Goal: Download file/media

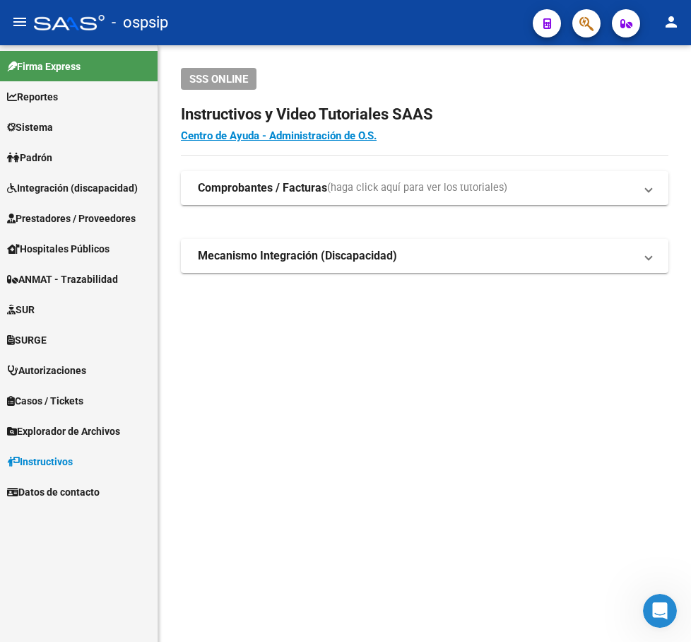
click at [47, 367] on span "Autorizaciones" at bounding box center [46, 371] width 79 height 16
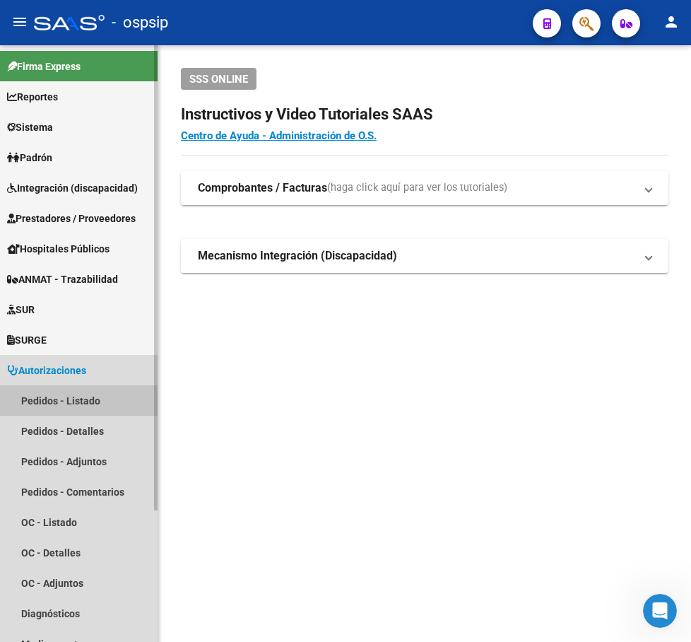
click at [55, 389] on link "Pedidos - Listado" at bounding box center [79, 400] width 158 height 30
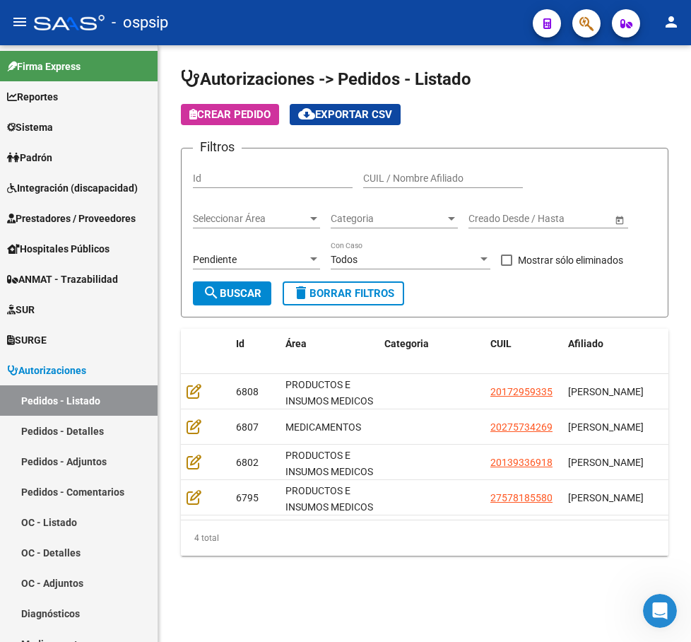
click at [216, 252] on div "Pendiente Seleccionar Estado" at bounding box center [256, 255] width 127 height 28
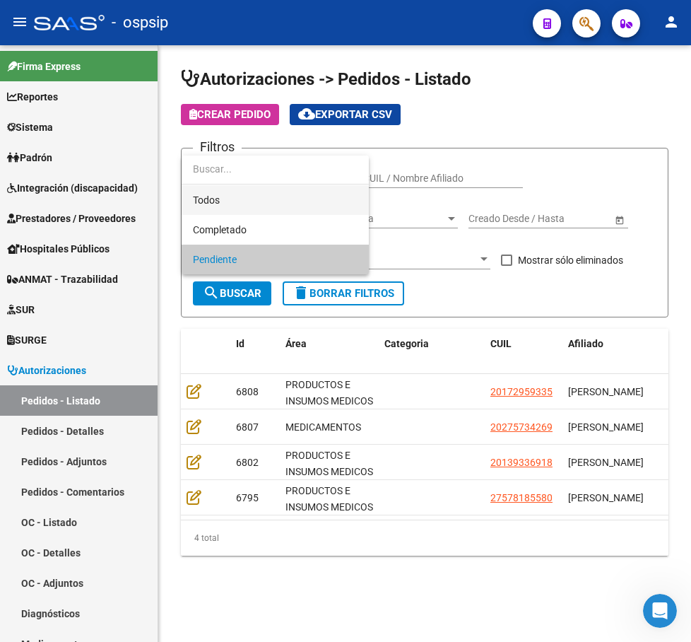
click at [247, 198] on span "Todos" at bounding box center [275, 200] width 165 height 30
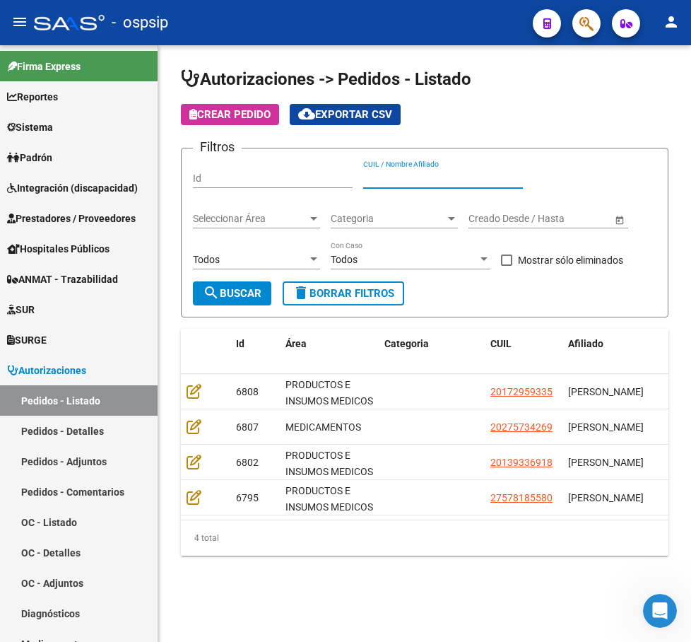
paste input "20180287664"
type input "20180287664"
click at [238, 290] on span "search Buscar" at bounding box center [232, 293] width 59 height 13
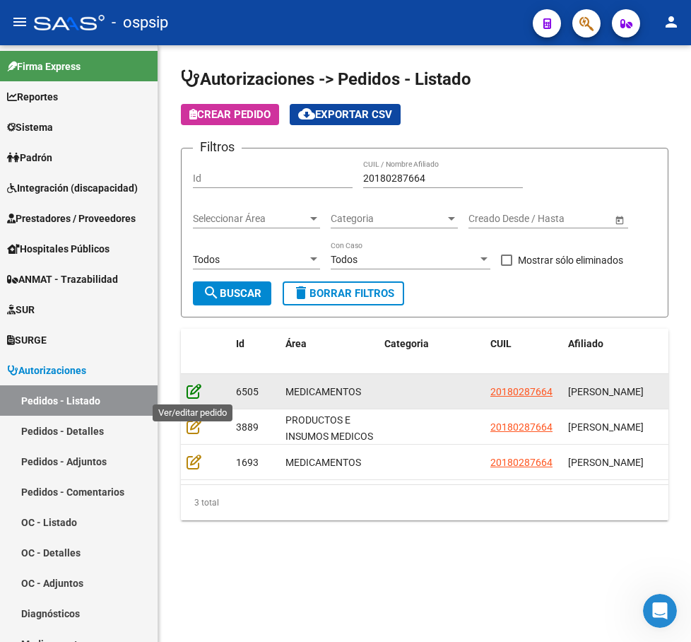
click at [188, 390] on icon at bounding box center [194, 391] width 15 height 16
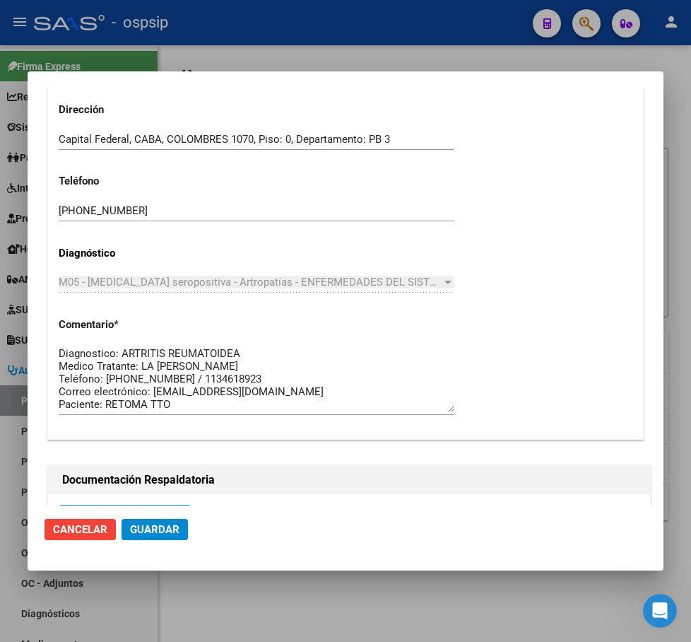
click at [675, 75] on div at bounding box center [345, 321] width 691 height 642
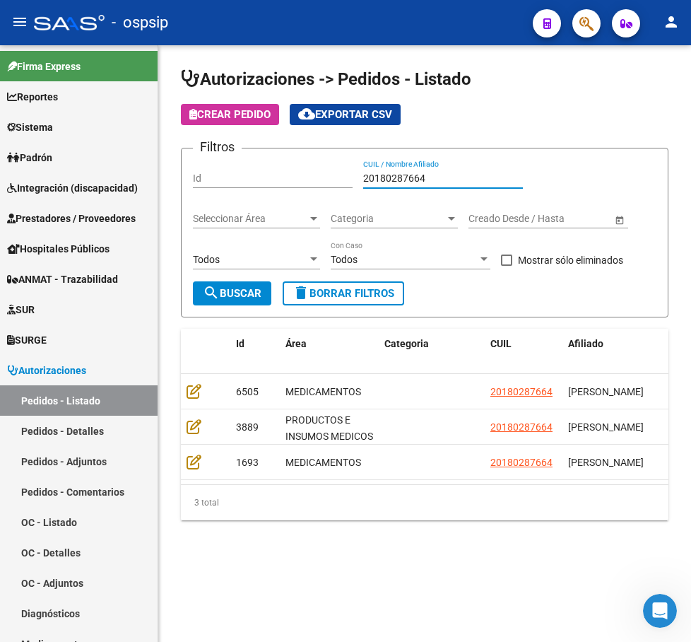
drag, startPoint x: 451, startPoint y: 179, endPoint x: 339, endPoint y: 188, distance: 112.0
click at [339, 188] on div "Filtros Id 20180287664 CUIL / Nombre Afiliado Seleccionar Área Seleccionar Área…" at bounding box center [425, 221] width 464 height 122
paste input "27215973269"
type input "27215973269"
click at [234, 302] on button "search Buscar" at bounding box center [232, 293] width 78 height 24
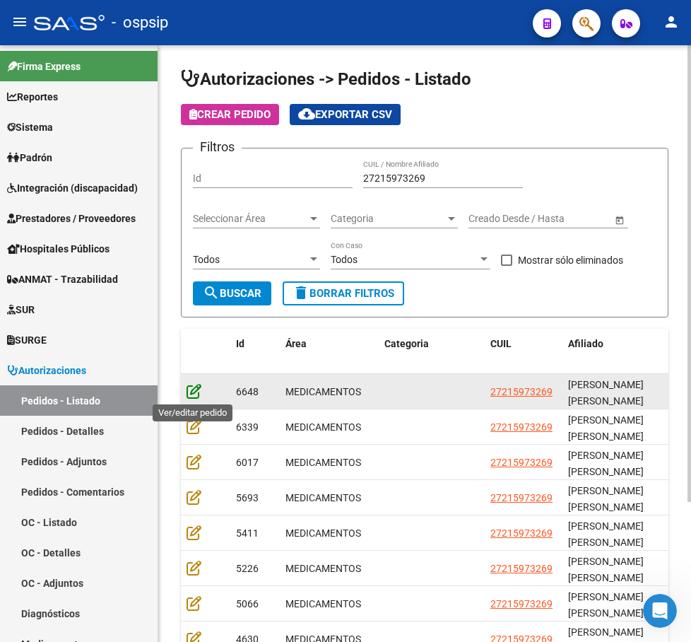
click at [194, 397] on icon at bounding box center [194, 391] width 15 height 16
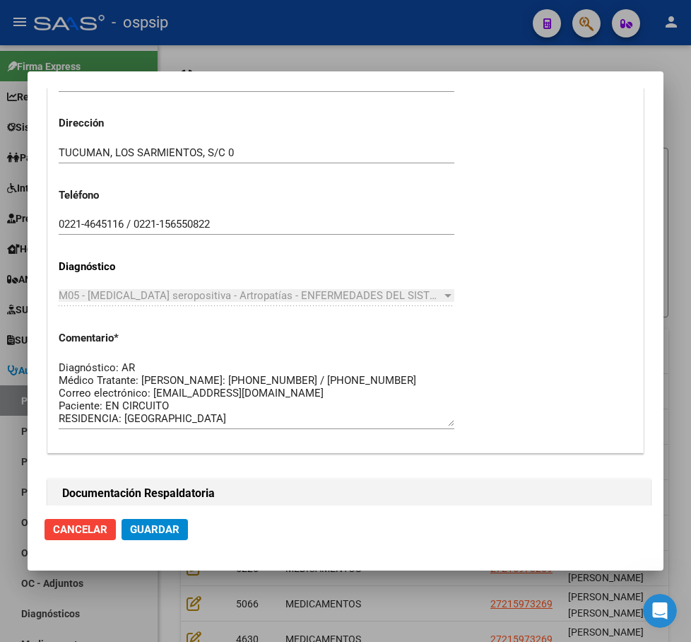
scroll to position [636, 0]
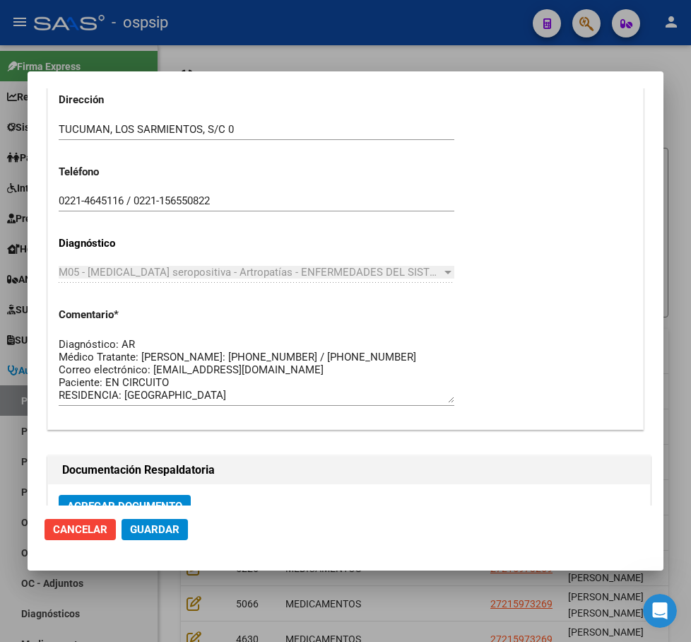
click at [677, 181] on div at bounding box center [345, 321] width 691 height 642
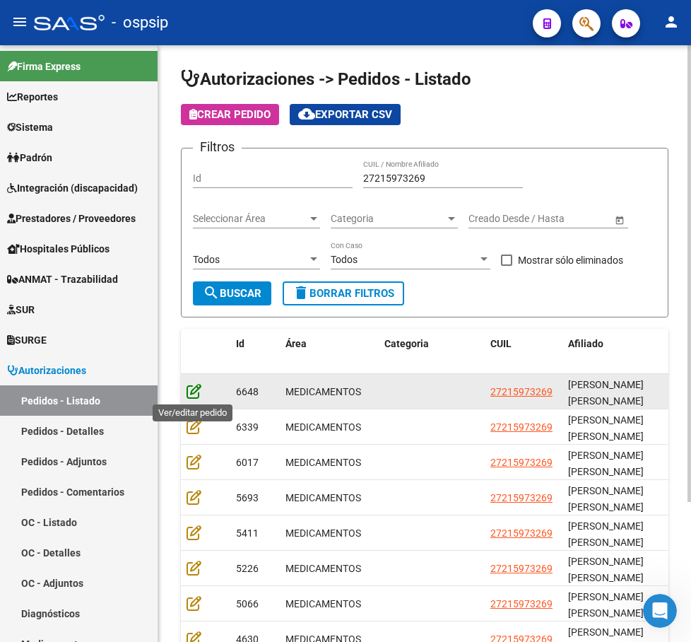
click at [193, 394] on icon at bounding box center [194, 391] width 15 height 16
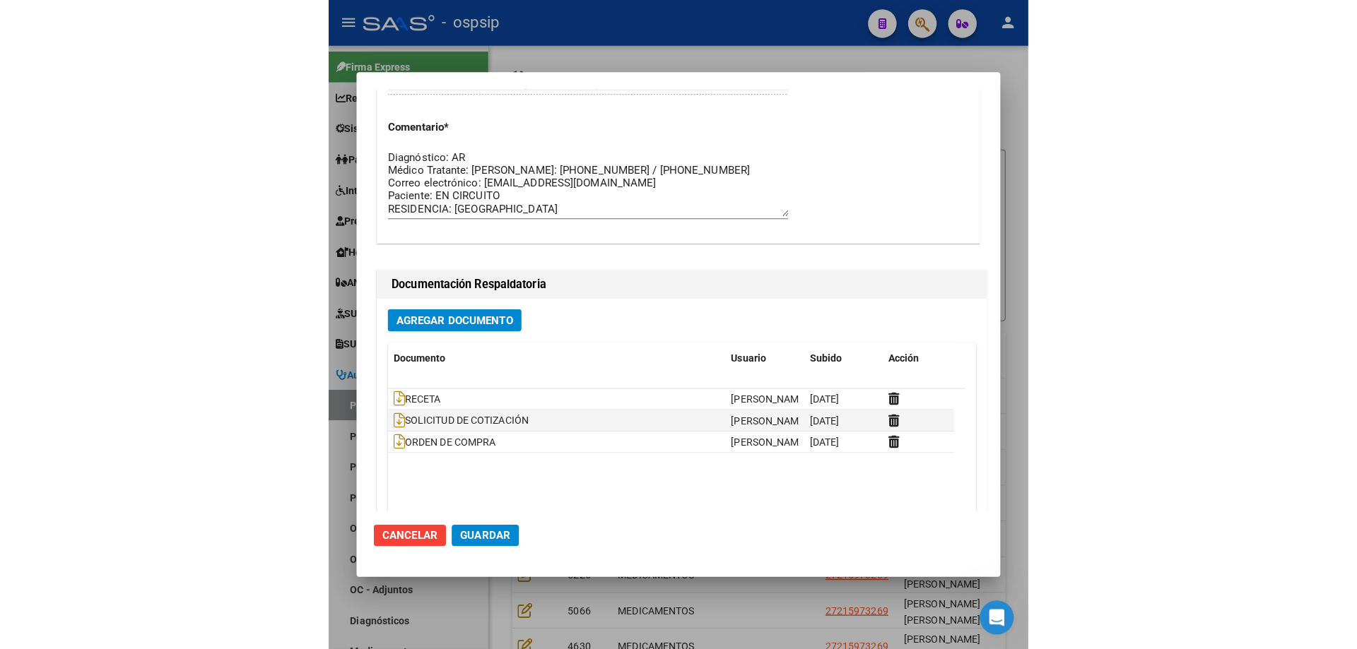
scroll to position [848, 0]
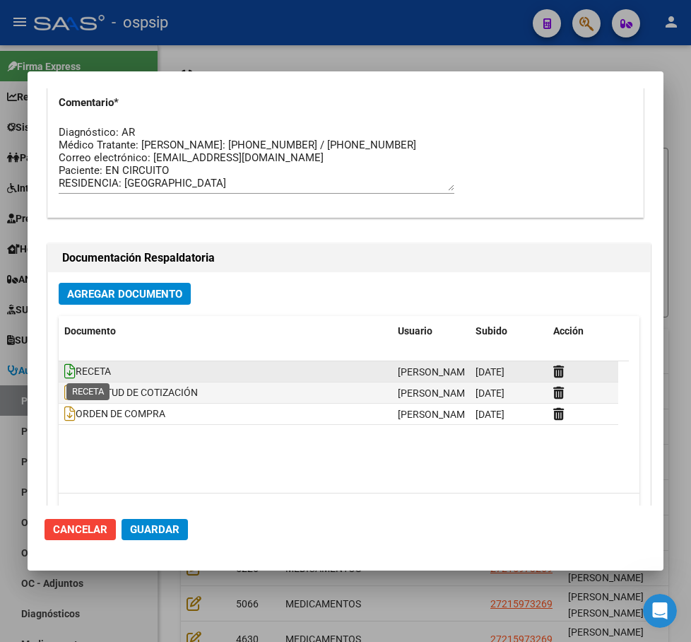
click at [69, 373] on icon at bounding box center [69, 371] width 11 height 16
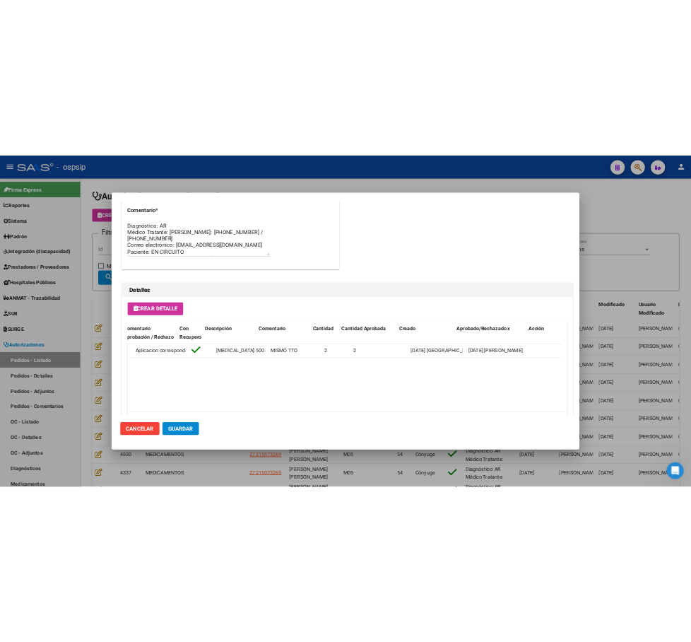
scroll to position [0, 204]
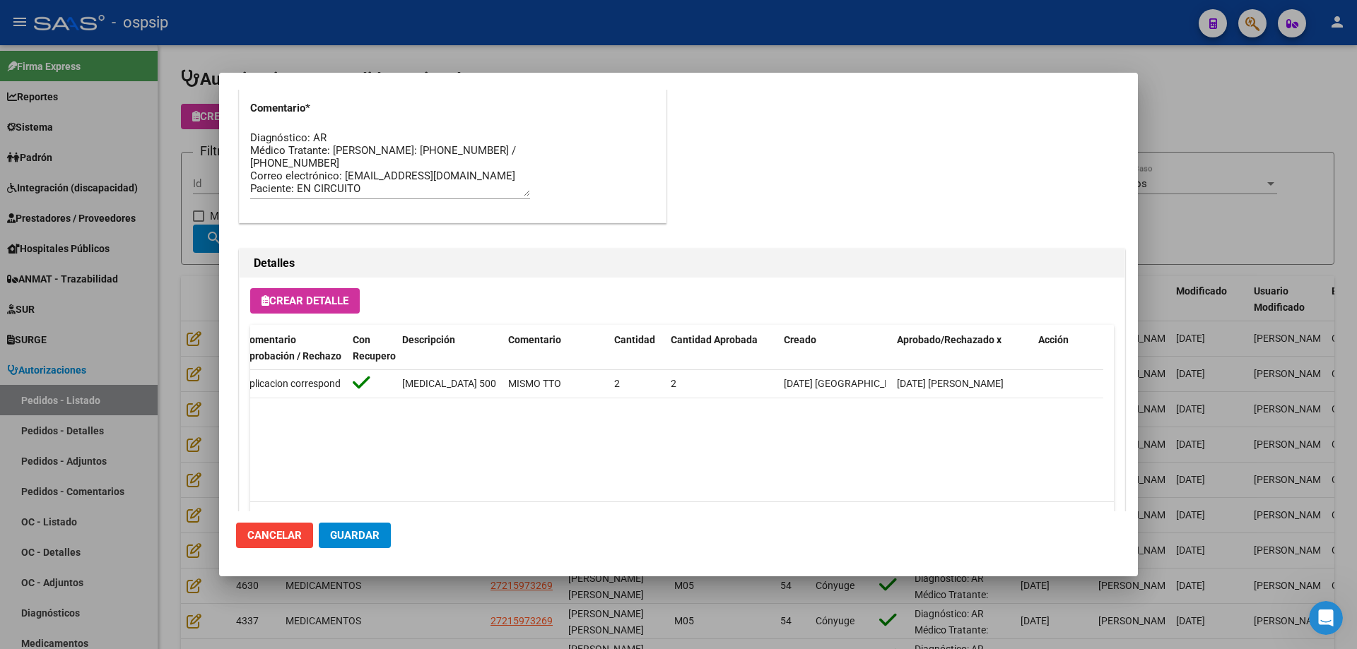
click at [690, 223] on div at bounding box center [678, 324] width 1357 height 649
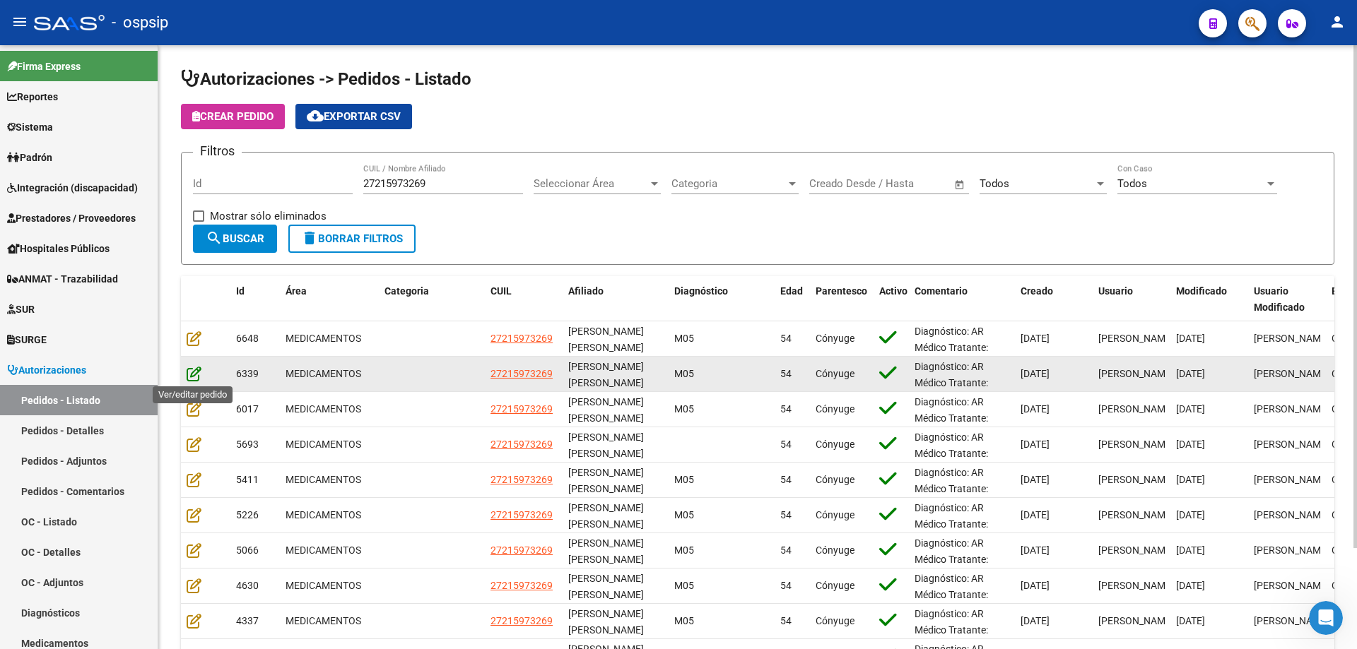
click at [189, 376] on icon at bounding box center [194, 374] width 15 height 16
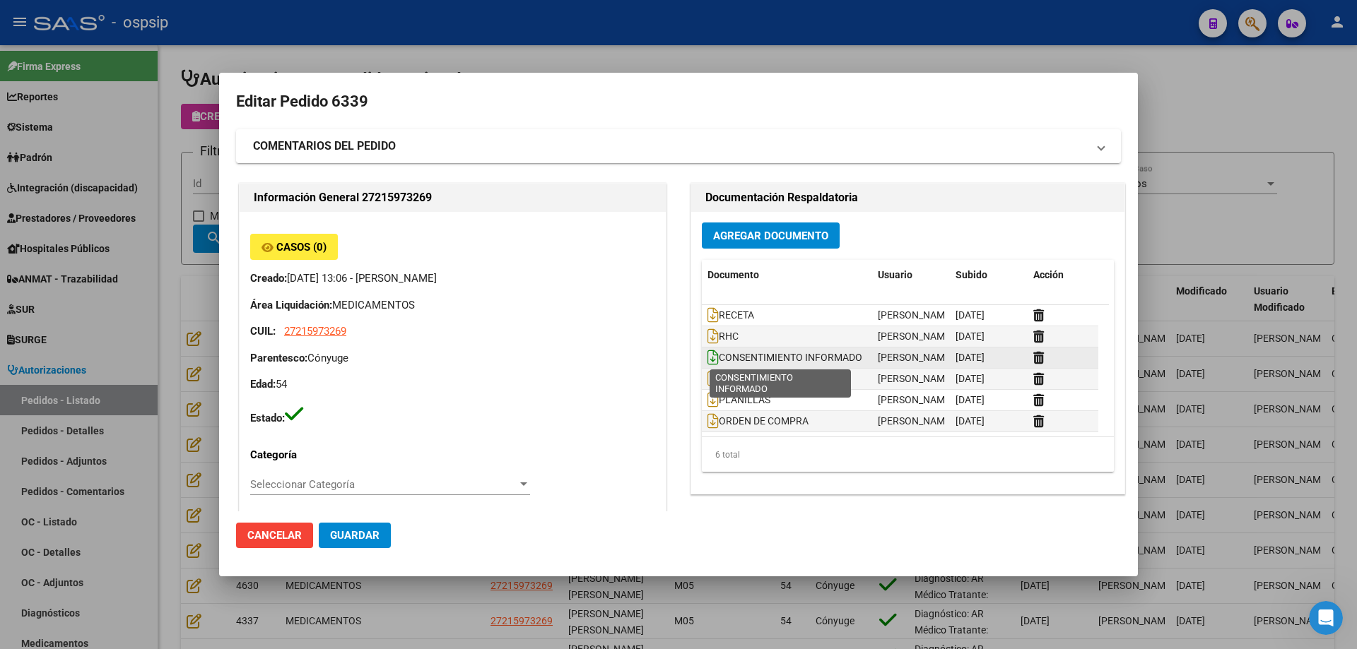
click at [690, 351] on icon at bounding box center [712, 358] width 11 height 16
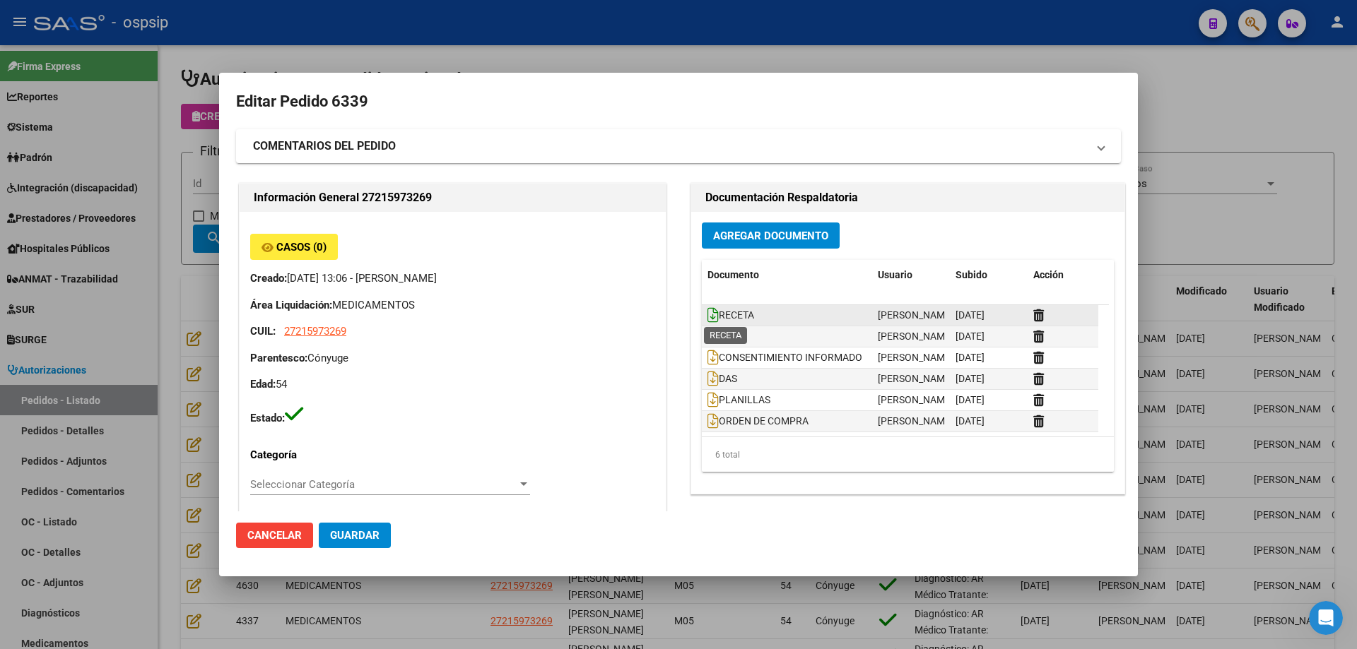
click at [690, 317] on icon at bounding box center [712, 315] width 11 height 16
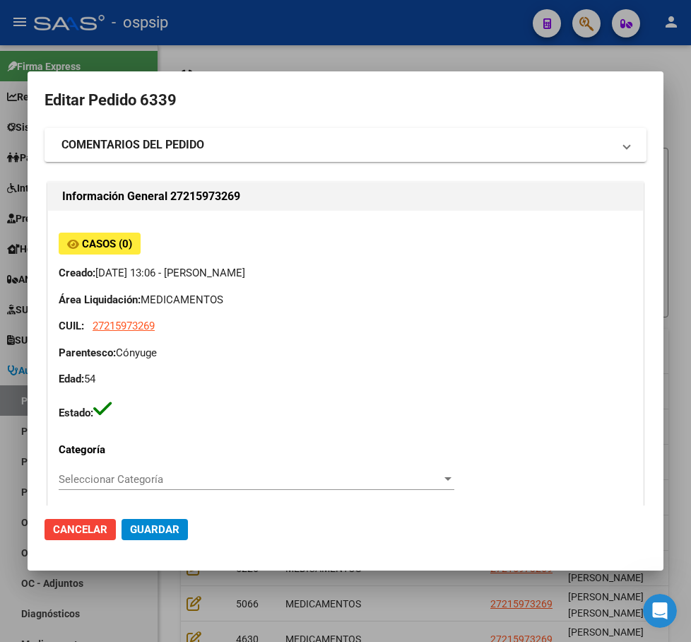
click at [515, 58] on div at bounding box center [345, 321] width 691 height 642
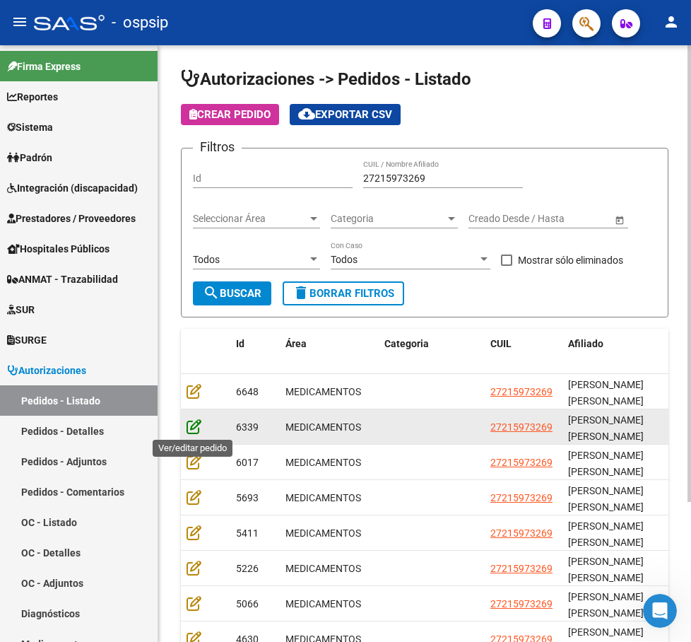
click at [193, 427] on icon at bounding box center [194, 426] width 15 height 16
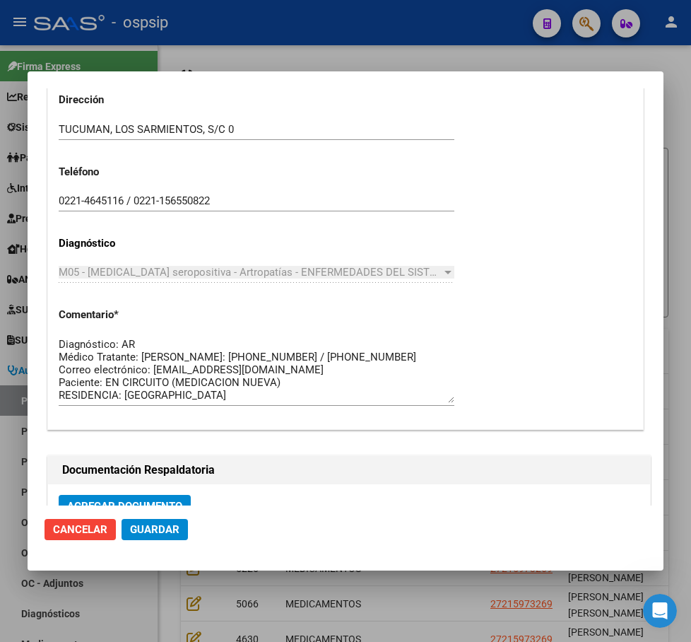
scroll to position [989, 0]
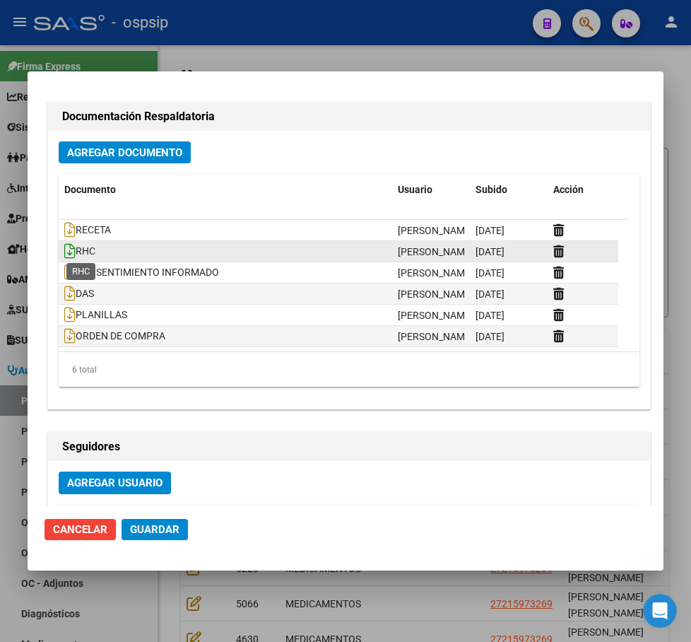
click at [72, 251] on icon at bounding box center [69, 251] width 11 height 16
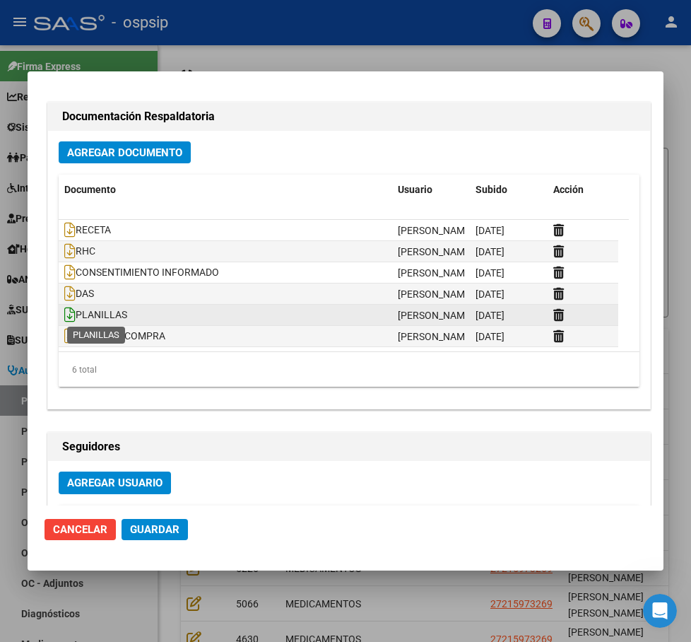
click at [67, 319] on icon at bounding box center [69, 315] width 11 height 16
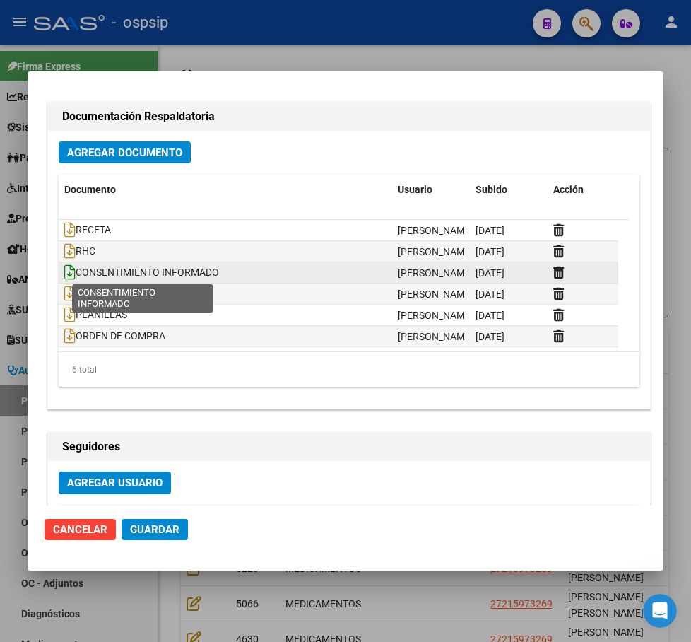
click at [75, 272] on icon at bounding box center [69, 272] width 11 height 16
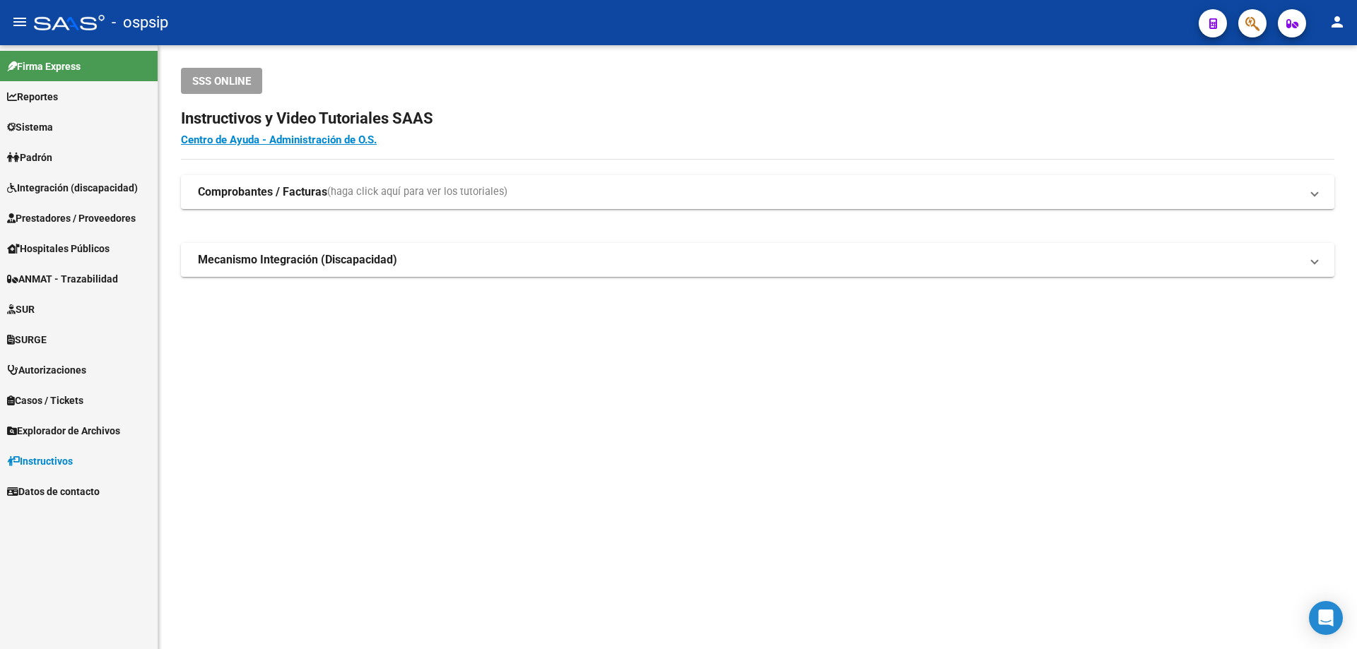
click at [44, 209] on link "Prestadores / Proveedores" at bounding box center [79, 218] width 158 height 30
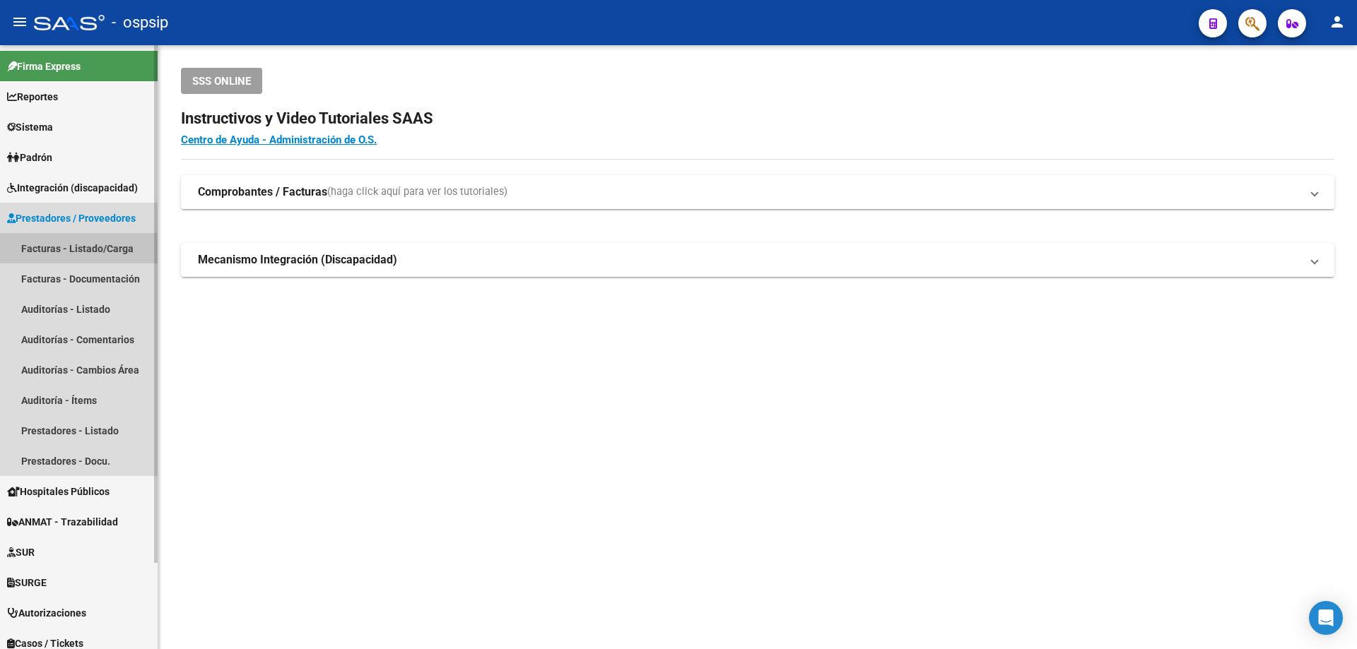
click at [71, 236] on link "Facturas - Listado/Carga" at bounding box center [79, 248] width 158 height 30
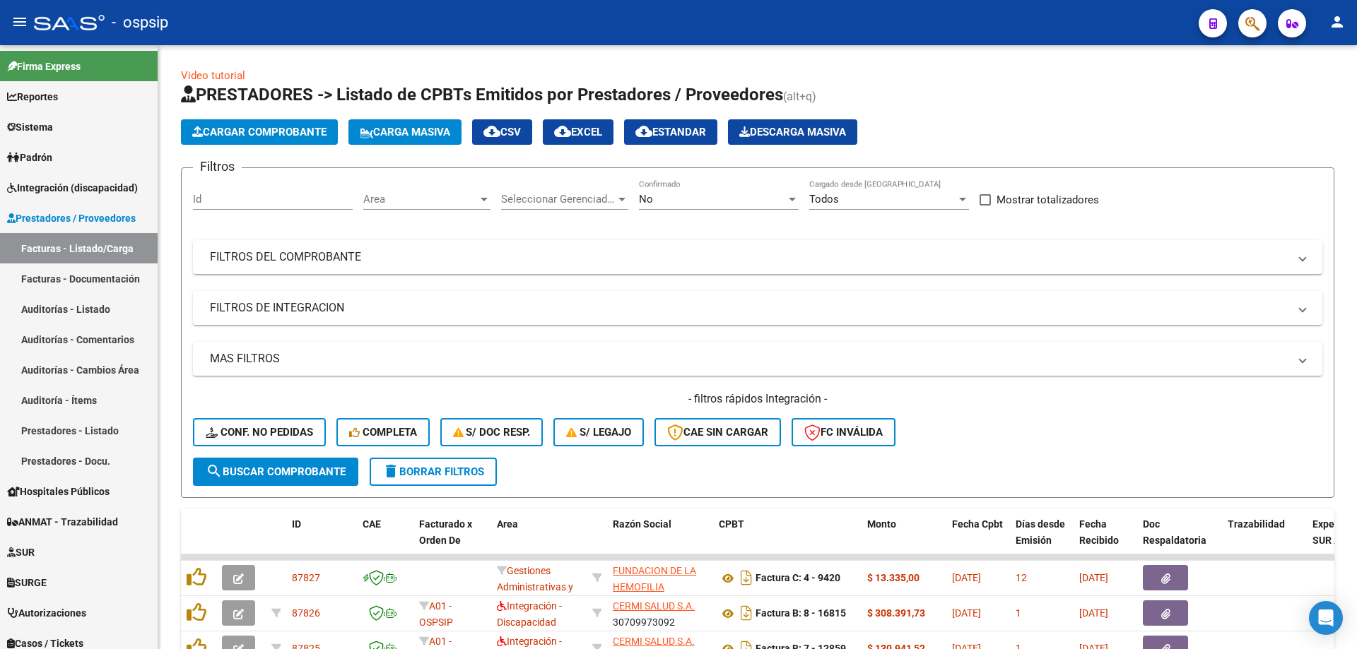
click at [765, 193] on div "No Confirmado" at bounding box center [719, 194] width 160 height 30
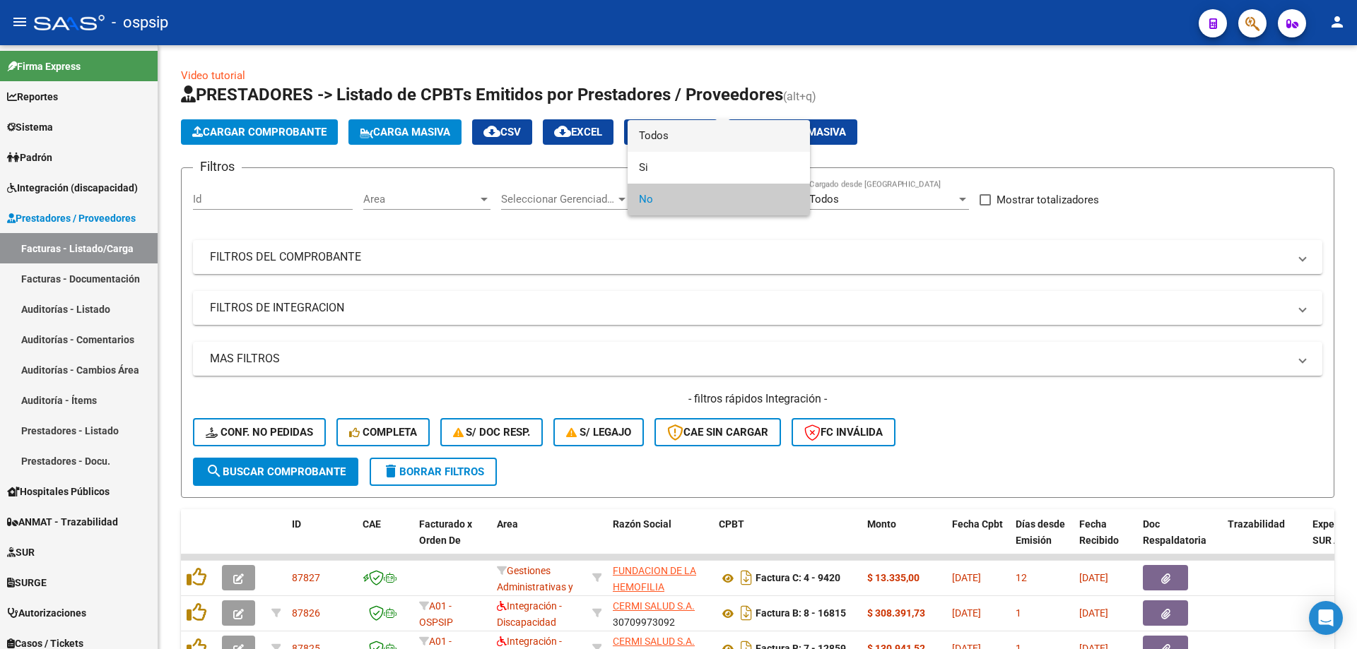
click at [745, 133] on span "Todos" at bounding box center [719, 136] width 160 height 32
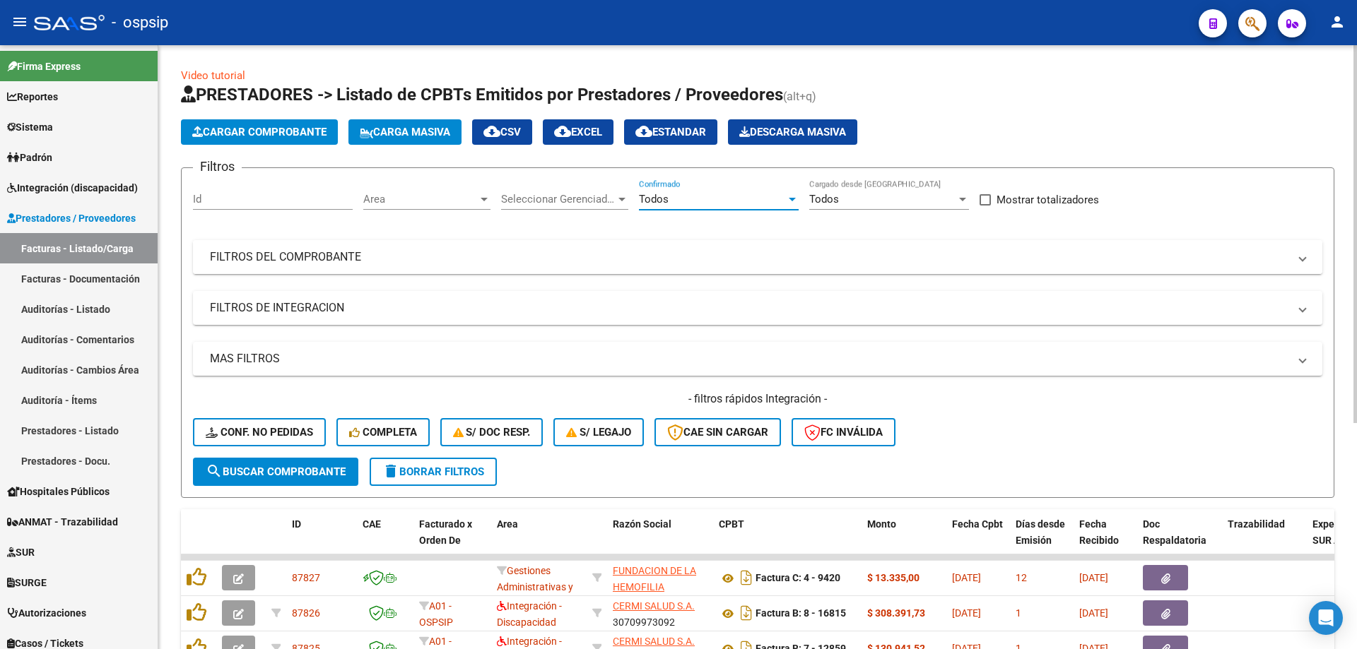
click at [333, 253] on mat-panel-title "FILTROS DEL COMPROBANTE" at bounding box center [749, 257] width 1078 height 16
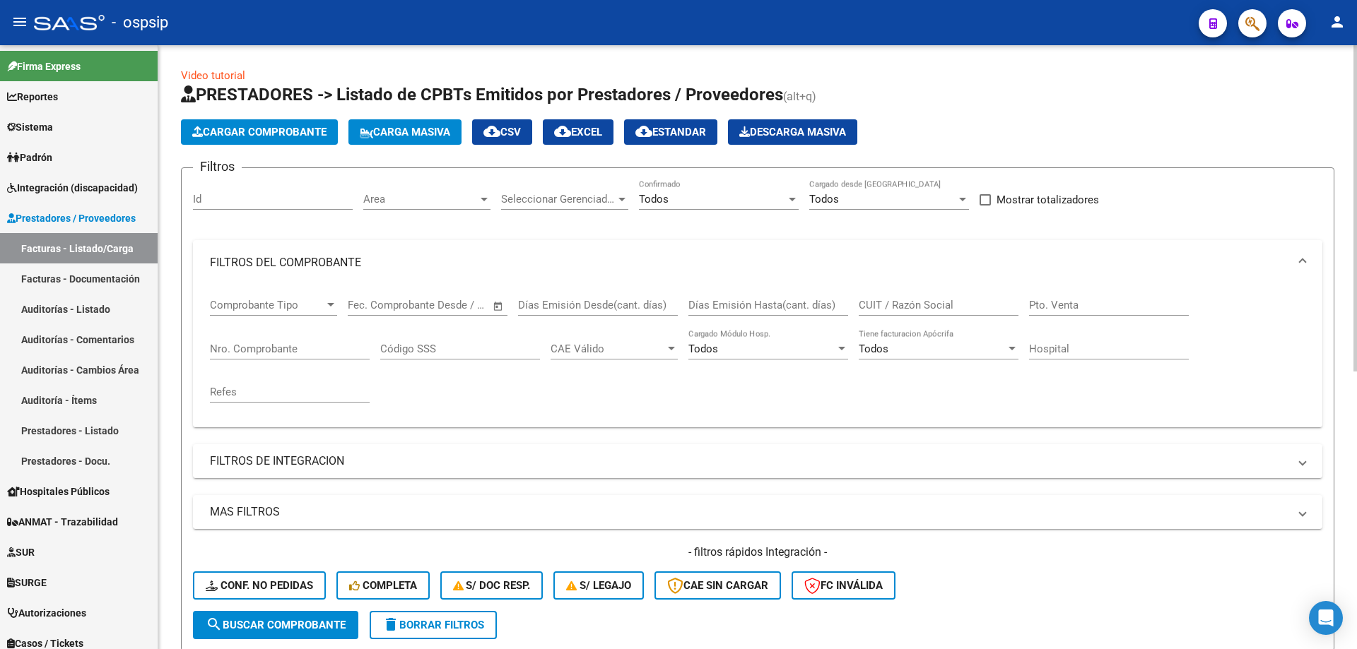
click at [276, 346] on input "Nro. Comprobante" at bounding box center [290, 349] width 160 height 13
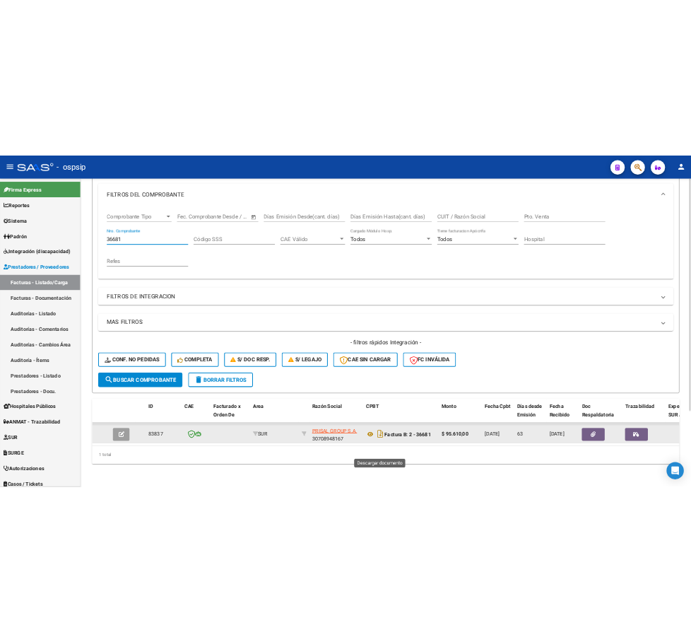
scroll to position [196, 0]
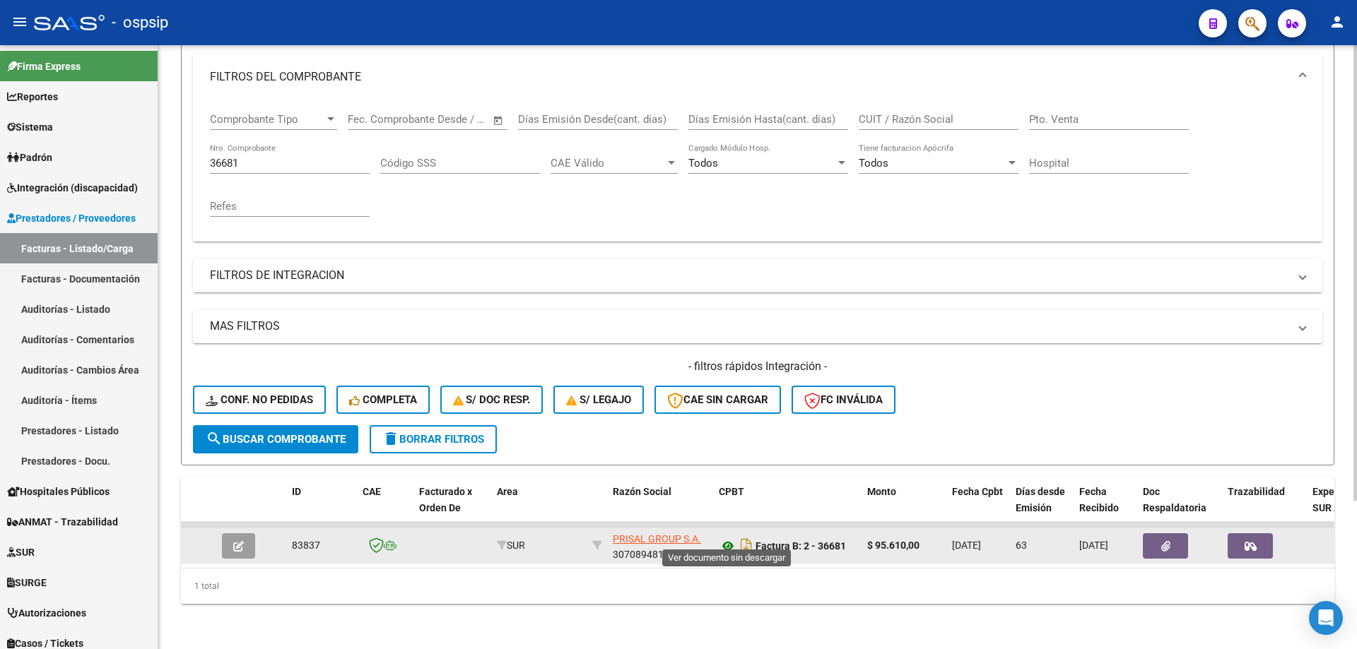
click at [731, 538] on icon at bounding box center [728, 546] width 18 height 17
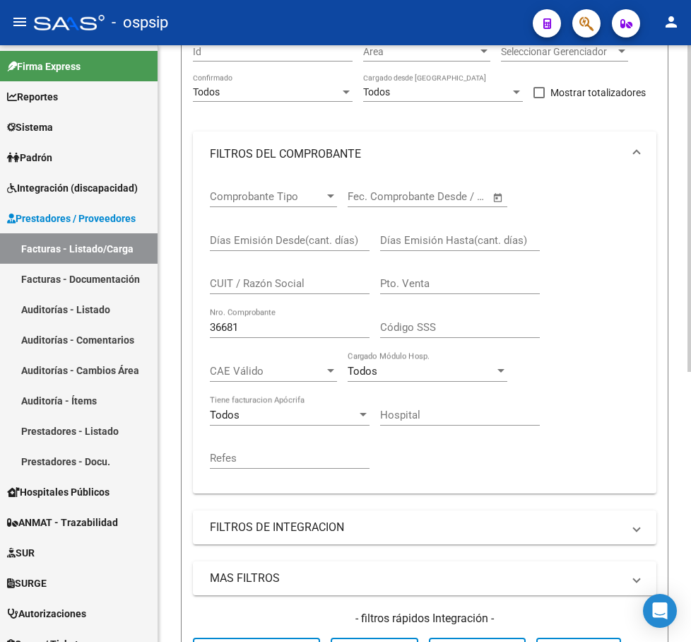
scroll to position [284, 0]
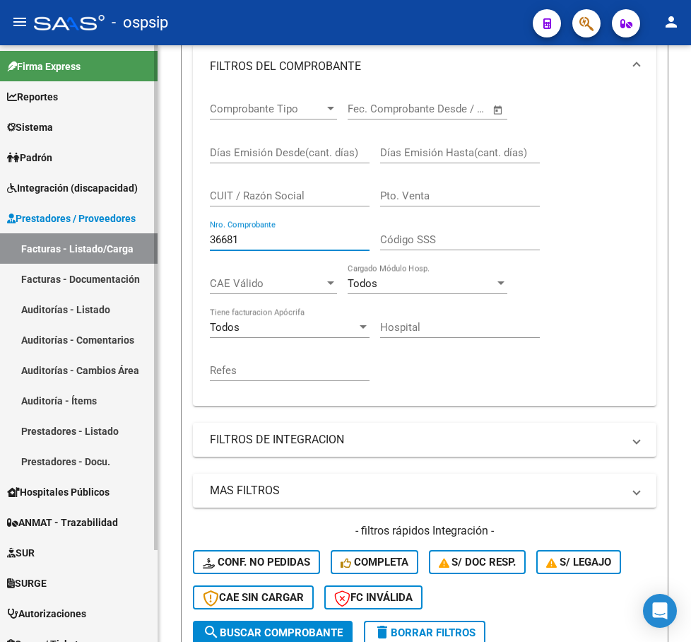
drag, startPoint x: 240, startPoint y: 238, endPoint x: 119, endPoint y: 252, distance: 121.7
click at [119, 252] on mat-sidenav-container "Firma Express Reportes SUR Expedientes Internos Movimiento de Expte. SSS Sistem…" at bounding box center [345, 343] width 691 height 596
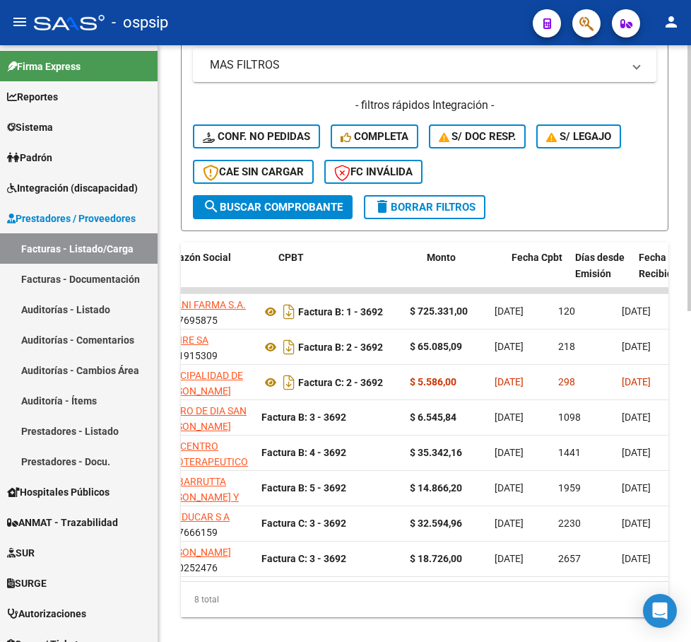
scroll to position [0, 440]
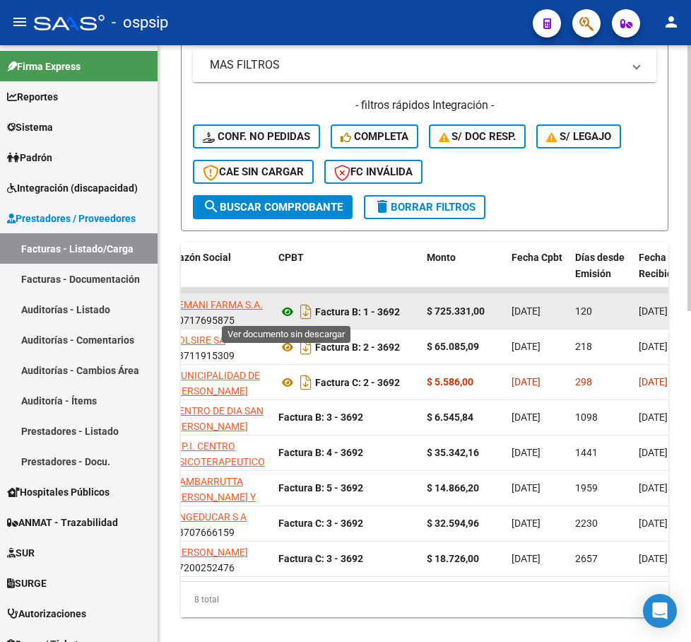
type input "3692"
click at [292, 310] on icon at bounding box center [287, 311] width 18 height 17
